Goal: Task Accomplishment & Management: Use online tool/utility

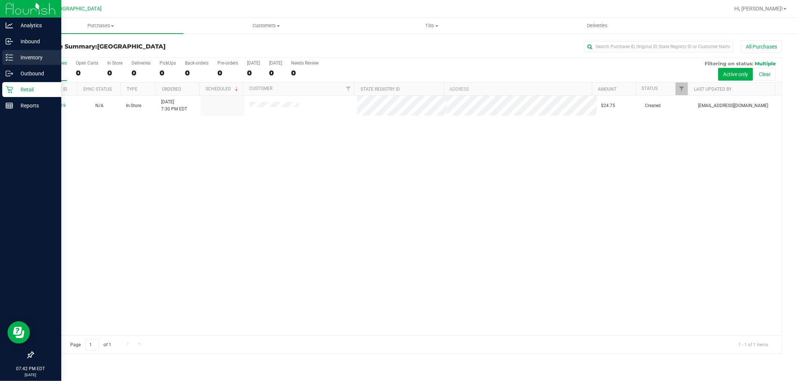
click at [23, 53] on p "Inventory" at bounding box center [35, 57] width 45 height 9
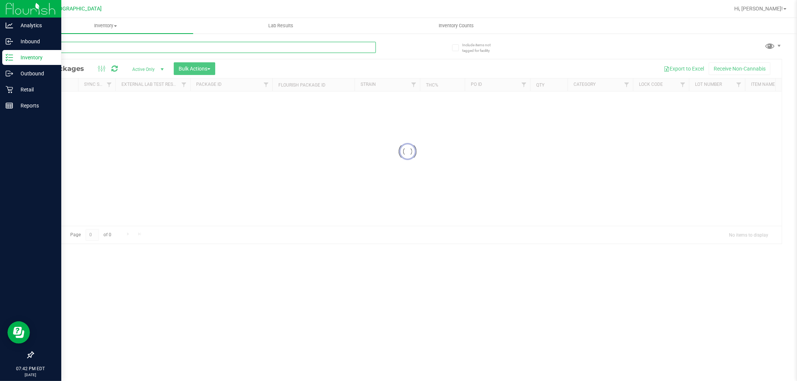
click at [92, 50] on input "text" at bounding box center [204, 47] width 343 height 11
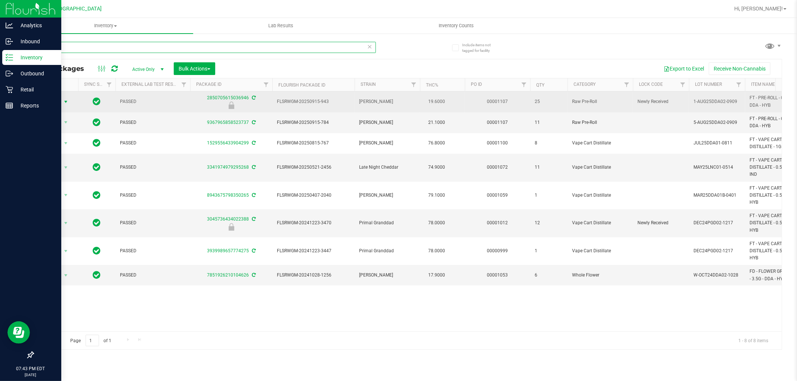
type input "dda"
click at [67, 105] on span "select" at bounding box center [65, 102] width 9 height 10
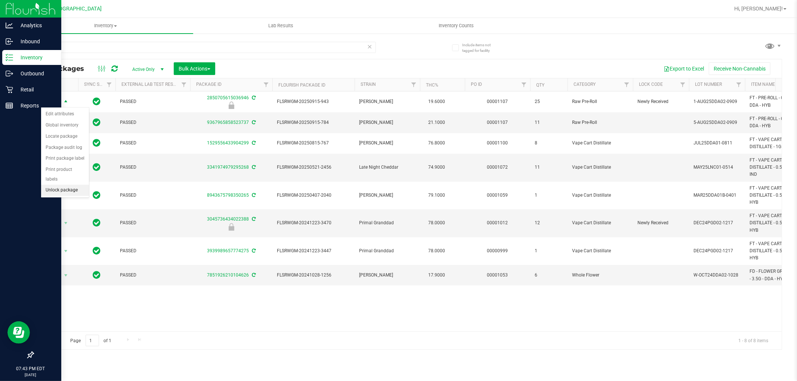
drag, startPoint x: 57, startPoint y: 185, endPoint x: 64, endPoint y: 187, distance: 7.3
click at [57, 185] on ul "Edit attributes Global inventory Locate package Package audit log Print package…" at bounding box center [65, 152] width 48 height 87
click at [70, 193] on li "Unlock package" at bounding box center [65, 190] width 48 height 11
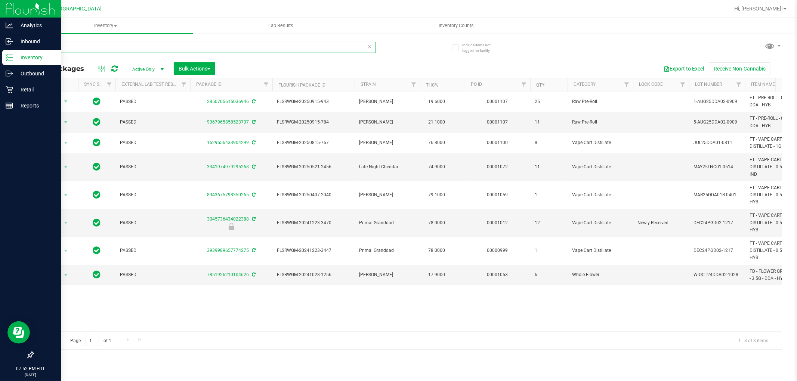
click at [126, 47] on input "dda" at bounding box center [204, 47] width 343 height 11
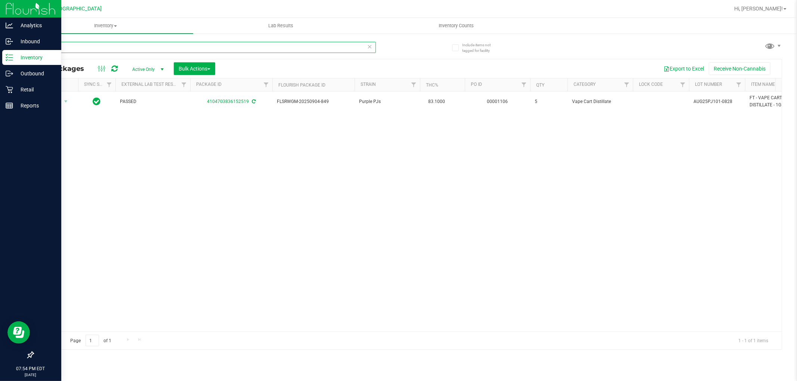
type input "pj1"
